Goal: Task Accomplishment & Management: Manage account settings

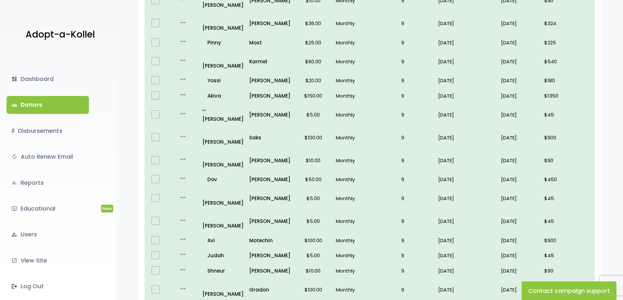
scroll to position [371, 0]
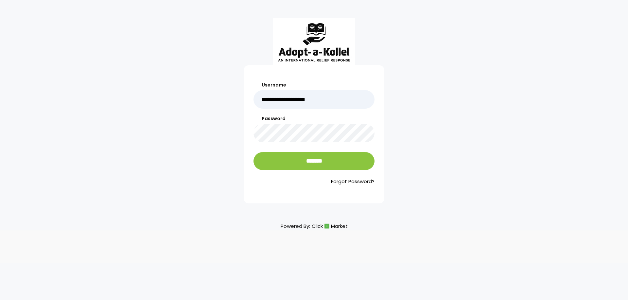
type input "**********"
click at [253, 152] on input "*******" at bounding box center [313, 161] width 121 height 18
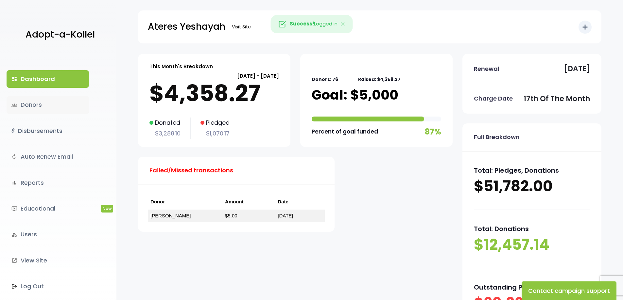
click at [46, 108] on link "groups Donors" at bounding box center [48, 105] width 82 height 18
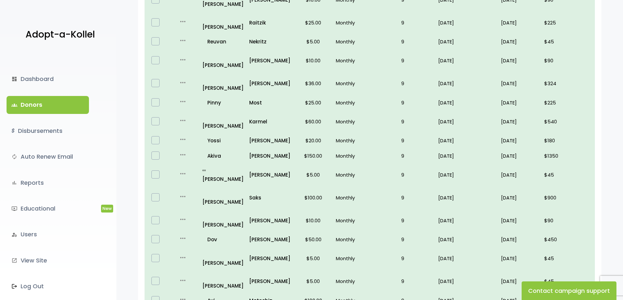
scroll to position [371, 0]
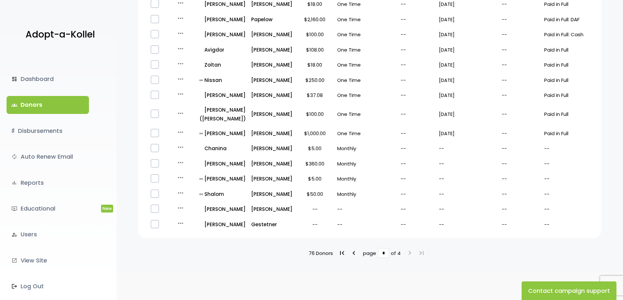
scroll to position [325, 0]
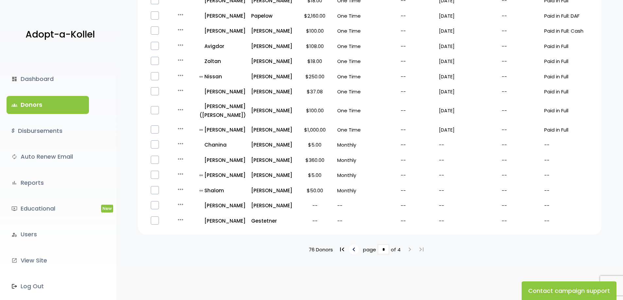
click at [353, 248] on icon "keyboard_arrow_left" at bounding box center [354, 250] width 8 height 8
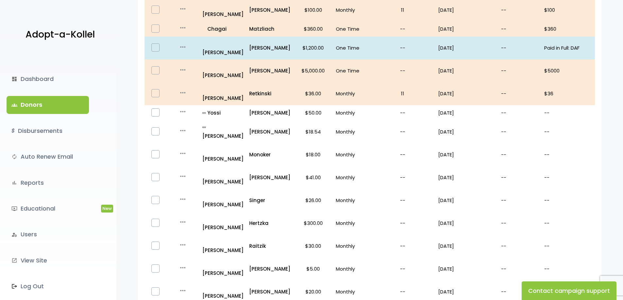
scroll to position [371, 0]
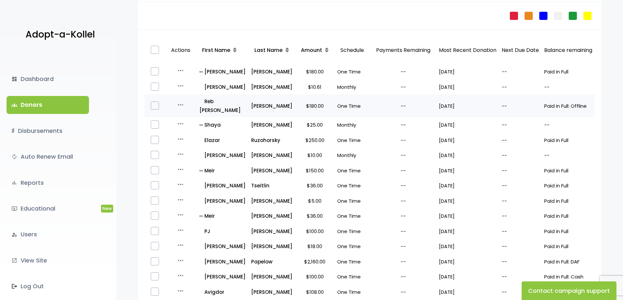
scroll to position [98, 0]
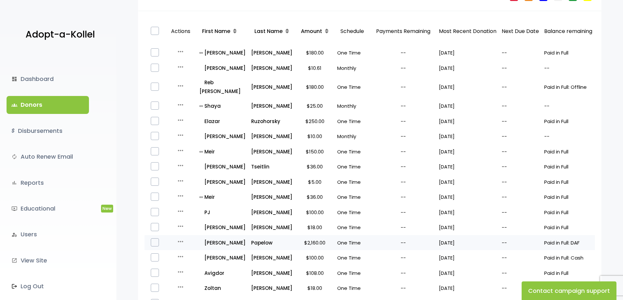
click at [183, 241] on icon "more_horiz" at bounding box center [181, 242] width 8 height 8
click at [189, 269] on button "Quick Renew" at bounding box center [192, 271] width 55 height 16
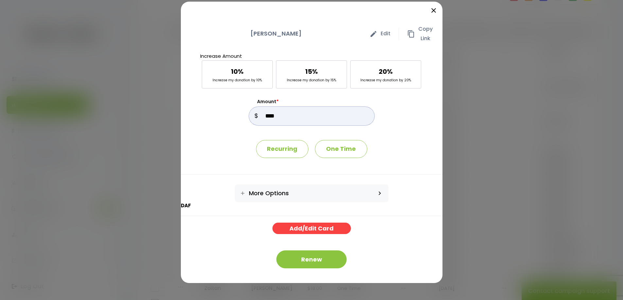
drag, startPoint x: 280, startPoint y: 115, endPoint x: 254, endPoint y: 118, distance: 25.7
click at [254, 118] on div "Amount * $" at bounding box center [312, 111] width 126 height 27
type input "****"
click at [310, 255] on button "Renew" at bounding box center [311, 260] width 70 height 18
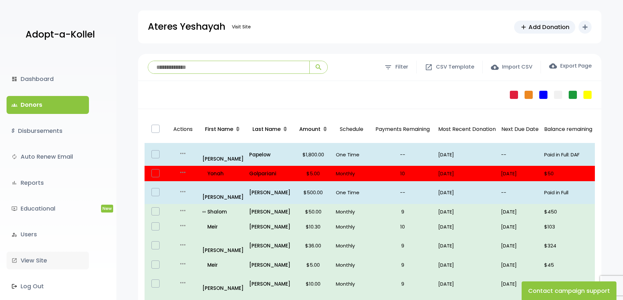
click at [40, 262] on link "launch View Site" at bounding box center [48, 261] width 82 height 18
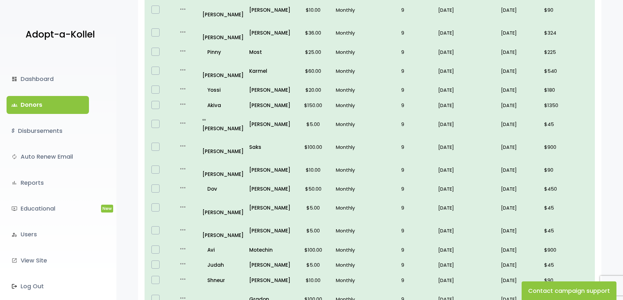
scroll to position [371, 0]
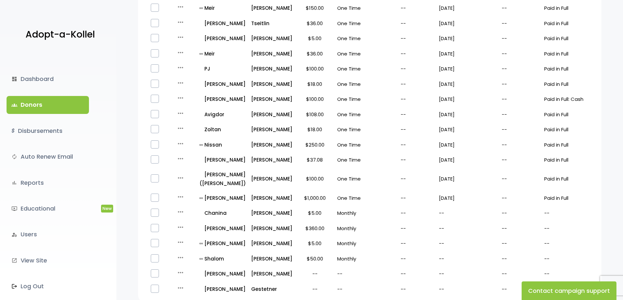
scroll to position [294, 0]
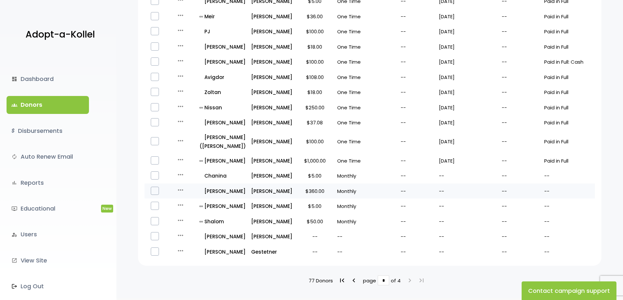
click at [180, 190] on icon "more_horiz" at bounding box center [181, 190] width 8 height 8
click at [198, 253] on button "Quick Renew" at bounding box center [192, 251] width 55 height 16
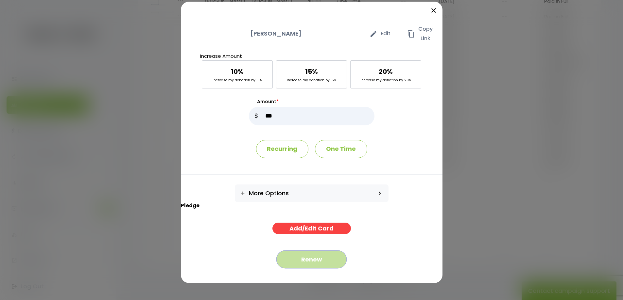
click at [320, 263] on button "Renew" at bounding box center [311, 260] width 70 height 18
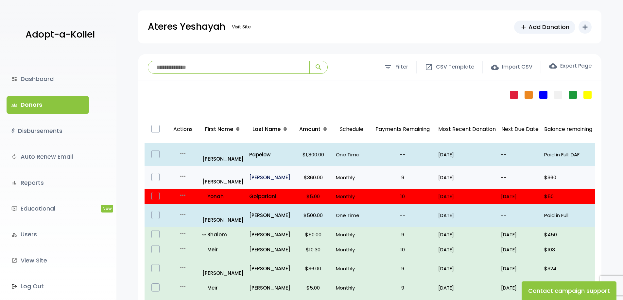
click at [278, 173] on p "[PERSON_NAME]" at bounding box center [270, 177] width 42 height 9
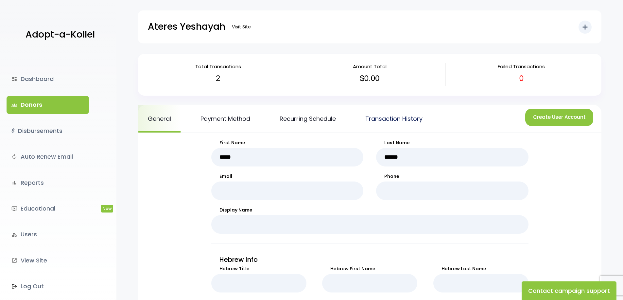
click at [386, 118] on link "Transaction History" at bounding box center [393, 119] width 77 height 28
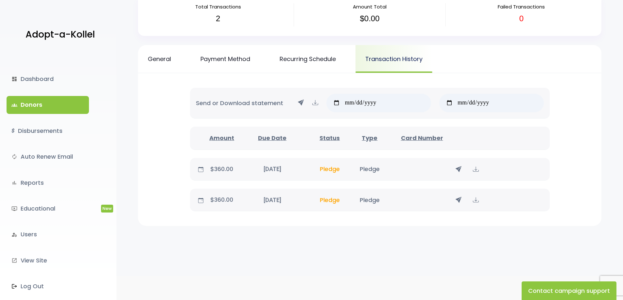
scroll to position [68, 0]
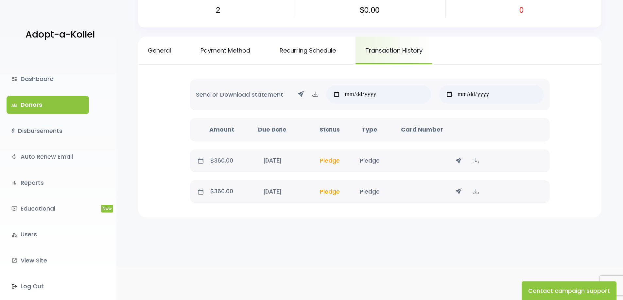
click at [335, 192] on span "Pledge" at bounding box center [330, 192] width 20 height 8
click at [372, 185] on div "$360.00 October 10, 2025 10/10/25 Pledge Pledge" at bounding box center [370, 191] width 360 height 23
click at [307, 51] on link "Recurring Schedule" at bounding box center [308, 51] width 76 height 28
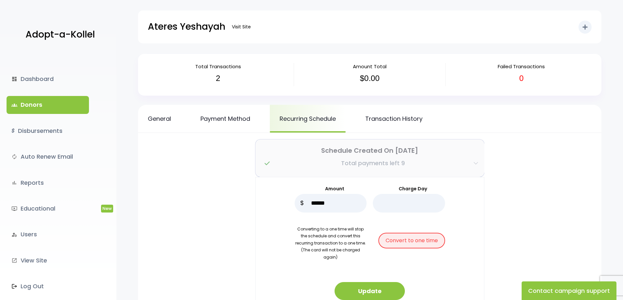
click at [474, 163] on icon "button" at bounding box center [475, 163] width 5 height 5
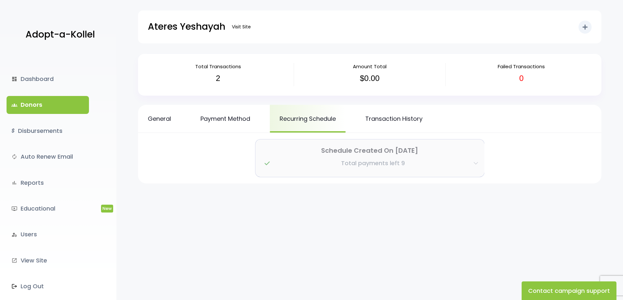
click at [472, 160] on button "Schedule Created On Apr 29, 2025 Total payments left 9" at bounding box center [369, 159] width 229 height 38
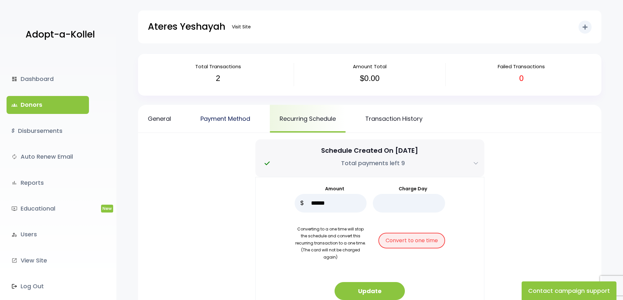
click at [220, 116] on link "Payment Method" at bounding box center [225, 119] width 69 height 28
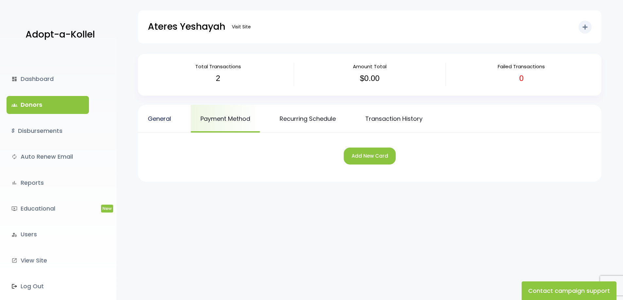
click at [166, 123] on link "General" at bounding box center [159, 119] width 43 height 28
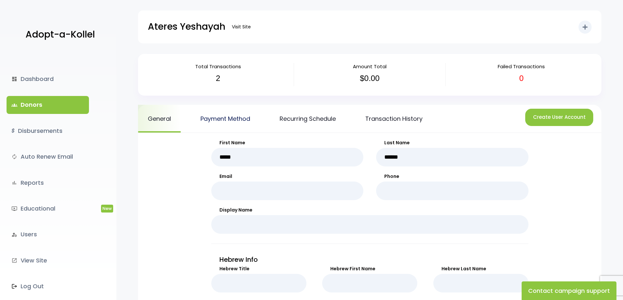
click at [232, 116] on link "Payment Method" at bounding box center [225, 119] width 69 height 28
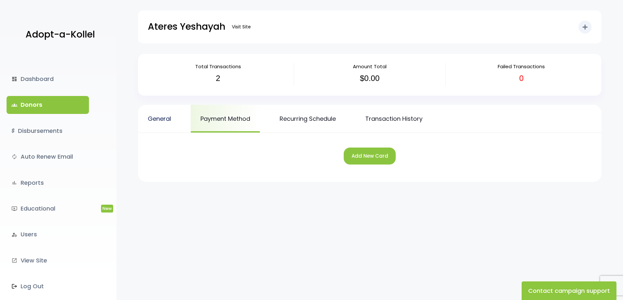
click at [162, 117] on link "General" at bounding box center [159, 119] width 43 height 28
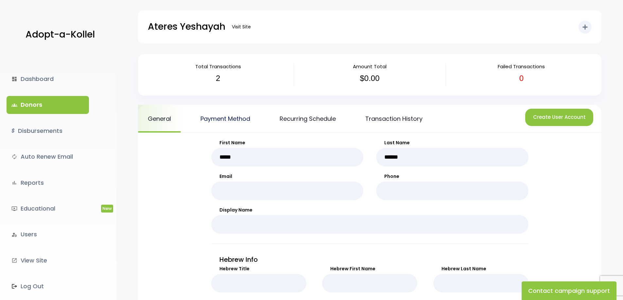
click at [238, 116] on link "Payment Method" at bounding box center [225, 119] width 69 height 28
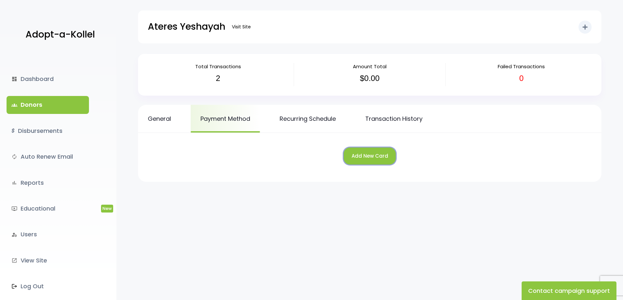
click at [369, 159] on button "Add New Card" at bounding box center [370, 156] width 52 height 17
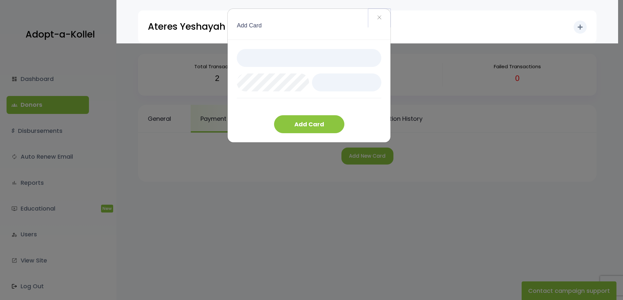
click at [379, 19] on span "×" at bounding box center [379, 18] width 5 height 14
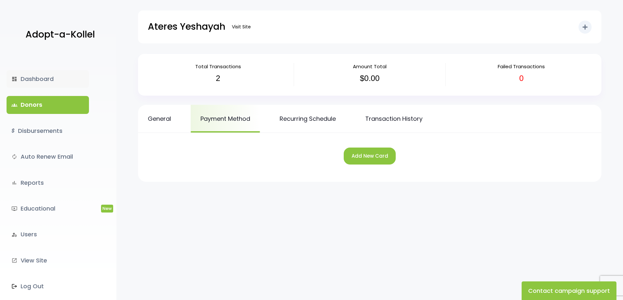
click at [36, 77] on link "dashboard Dashboard" at bounding box center [48, 79] width 82 height 18
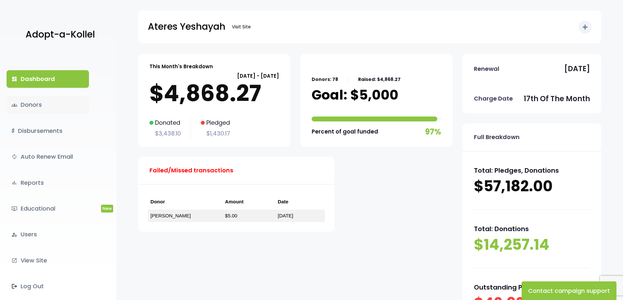
click at [33, 103] on link "groups Donors" at bounding box center [48, 105] width 82 height 18
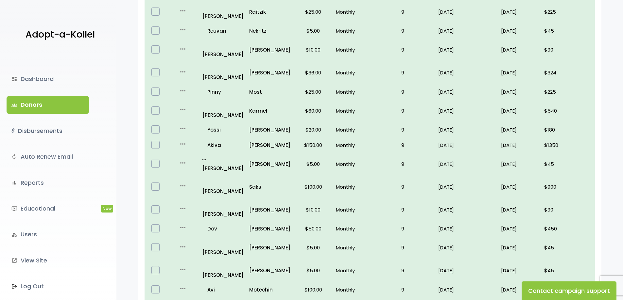
scroll to position [371, 0]
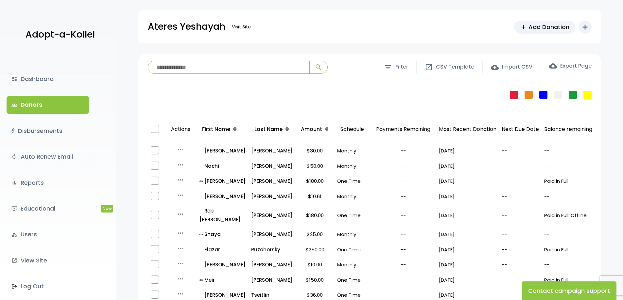
click at [166, 67] on input "search" at bounding box center [228, 67] width 161 height 12
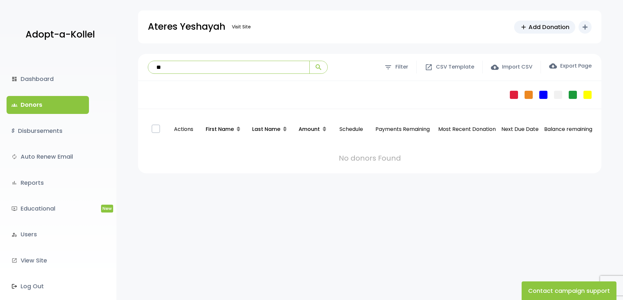
type input "**"
